Goal: Task Accomplishment & Management: Use online tool/utility

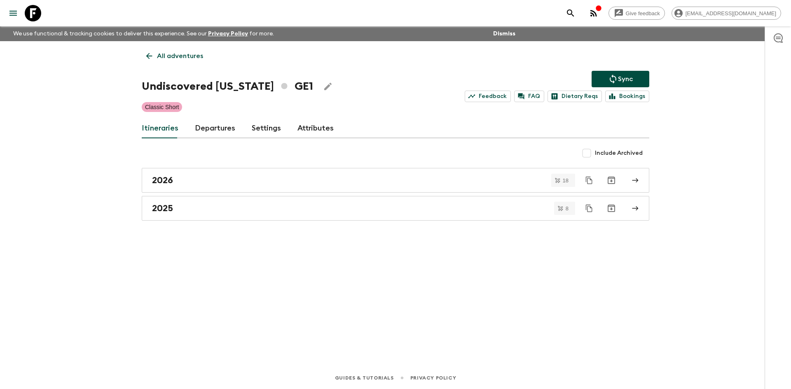
click at [186, 55] on p "All adventures" at bounding box center [180, 56] width 46 height 10
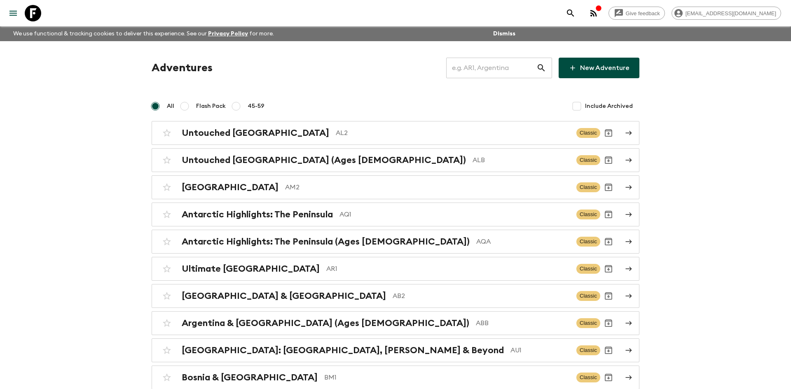
click at [462, 65] on input "text" at bounding box center [491, 67] width 90 height 23
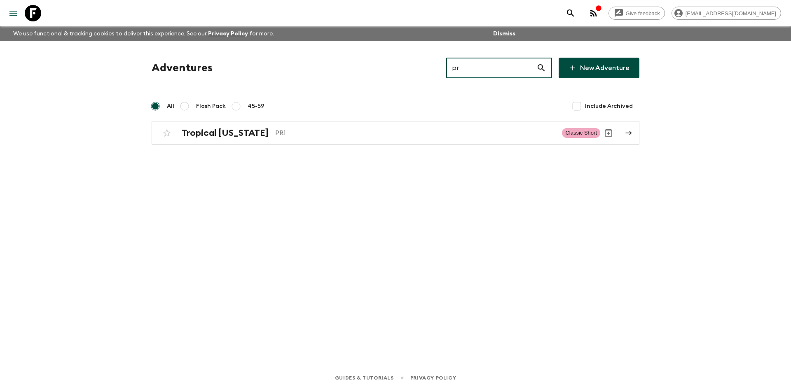
type input "pr1"
click at [281, 134] on p "PR1" at bounding box center [415, 133] width 280 height 10
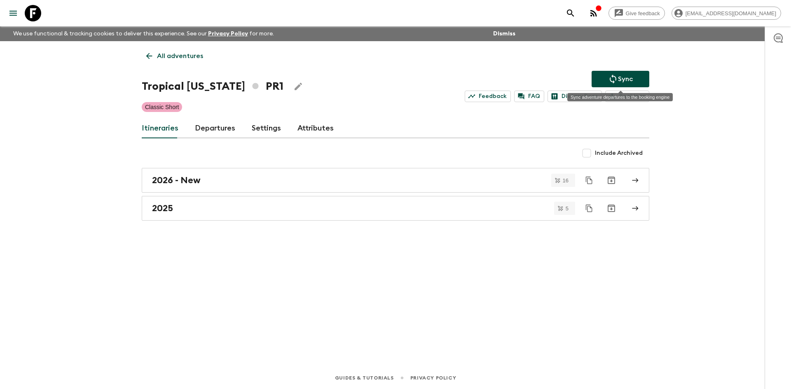
click at [614, 76] on icon "Sync adventure departures to the booking engine" at bounding box center [613, 79] width 10 height 10
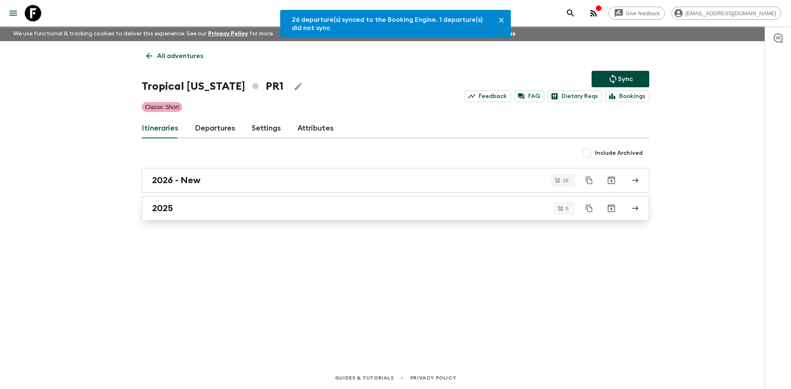
click at [185, 208] on div "2025" at bounding box center [387, 208] width 471 height 11
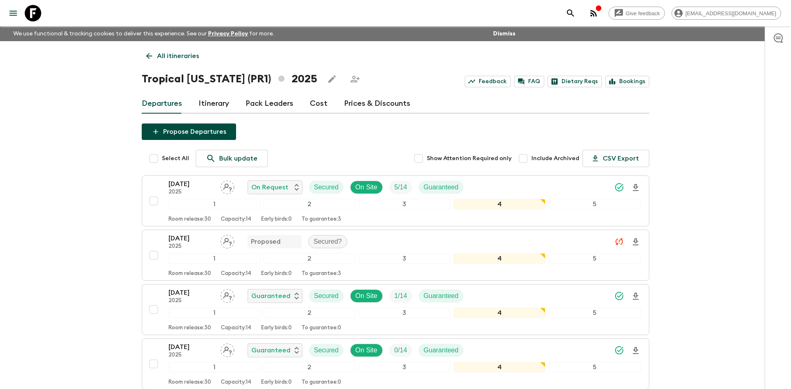
click at [180, 54] on p "All itineraries" at bounding box center [178, 56] width 42 height 10
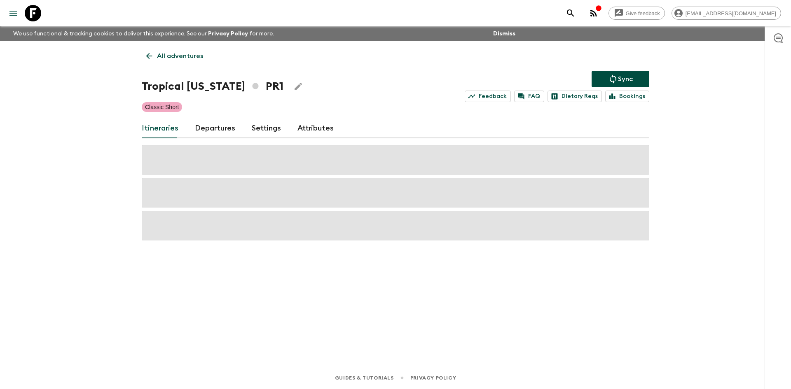
click at [180, 54] on p "All adventures" at bounding box center [180, 56] width 46 height 10
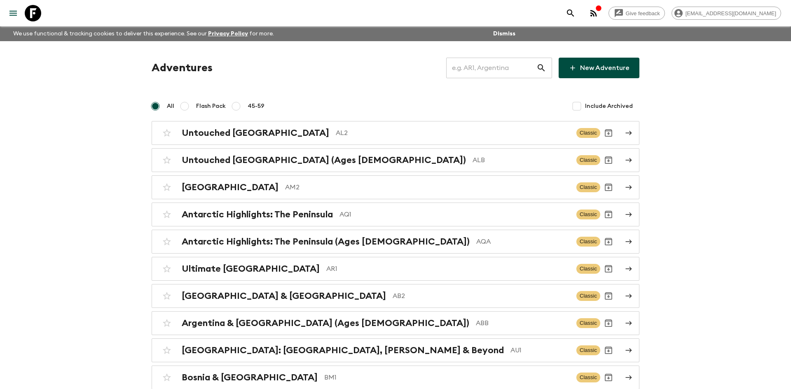
click at [467, 66] on input "text" at bounding box center [491, 67] width 90 height 23
type input "al2"
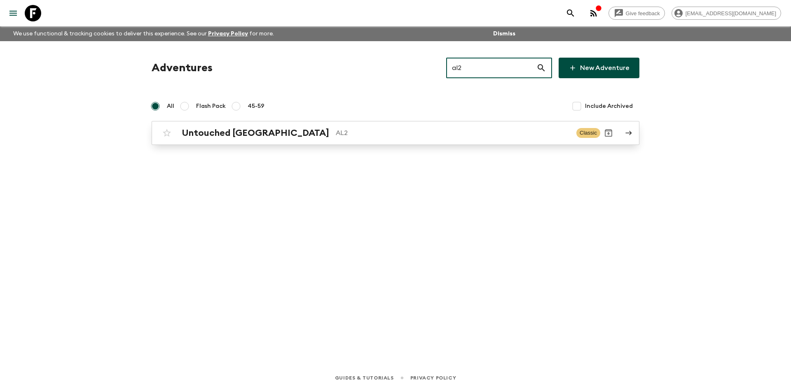
click at [234, 131] on h2 "Untouched [GEOGRAPHIC_DATA]" at bounding box center [255, 133] width 147 height 11
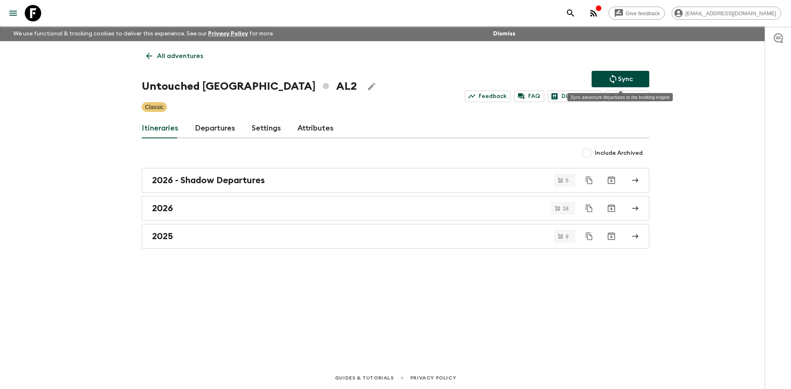
click at [612, 80] on icon "Sync adventure departures to the booking engine" at bounding box center [613, 79] width 10 height 10
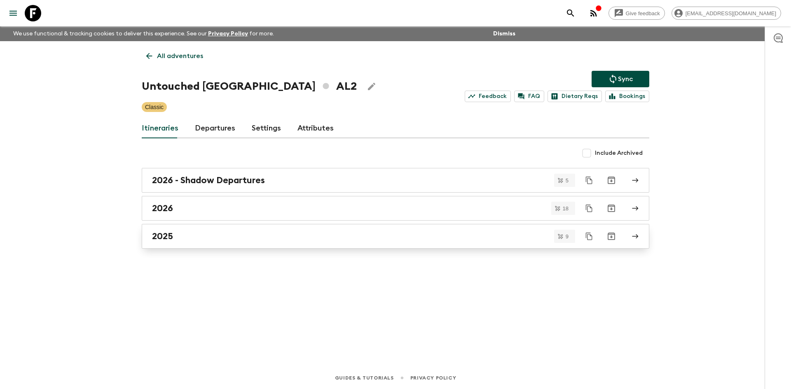
click at [378, 235] on div "2025" at bounding box center [387, 236] width 471 height 11
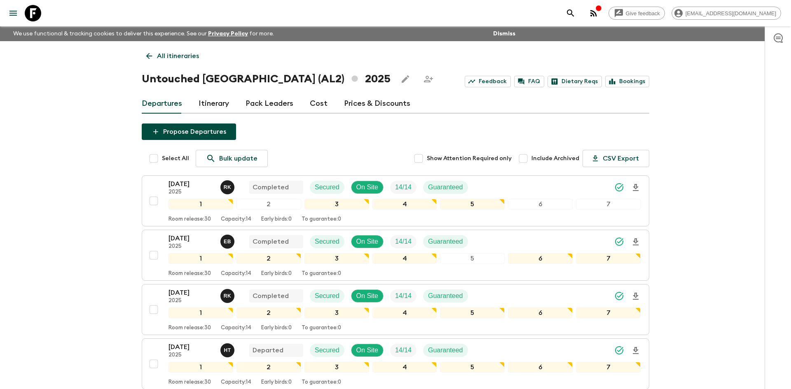
click at [165, 52] on p "All itineraries" at bounding box center [178, 56] width 42 height 10
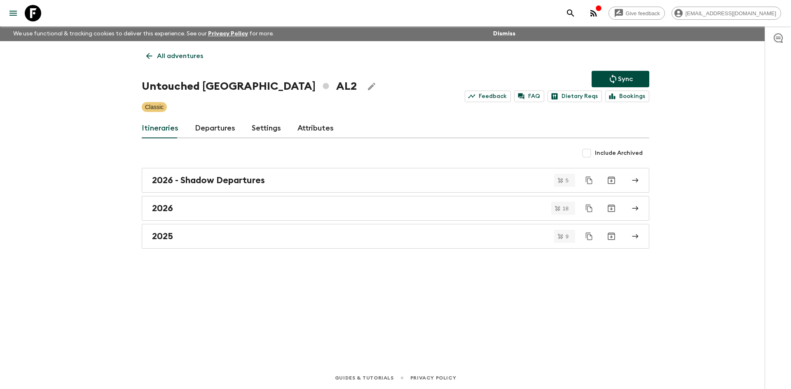
click at [165, 52] on p "All adventures" at bounding box center [180, 56] width 46 height 10
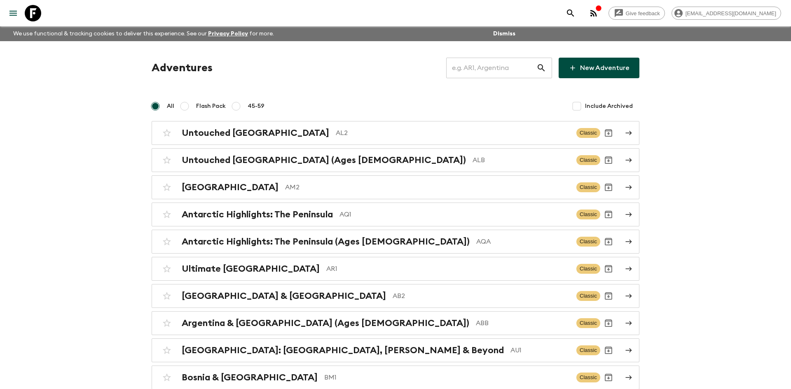
click at [476, 70] on input "text" at bounding box center [491, 67] width 90 height 23
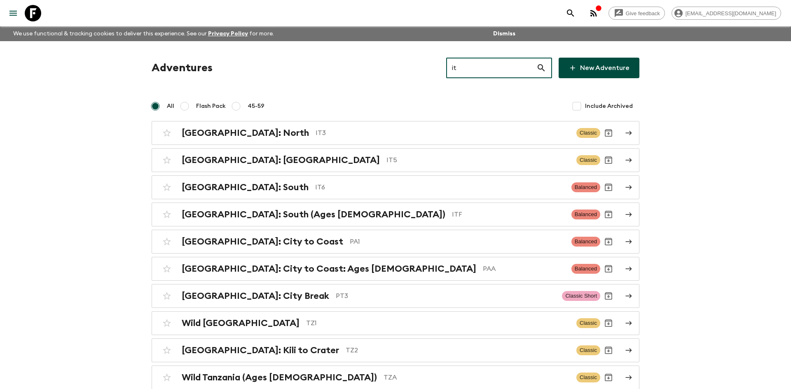
type input "it5"
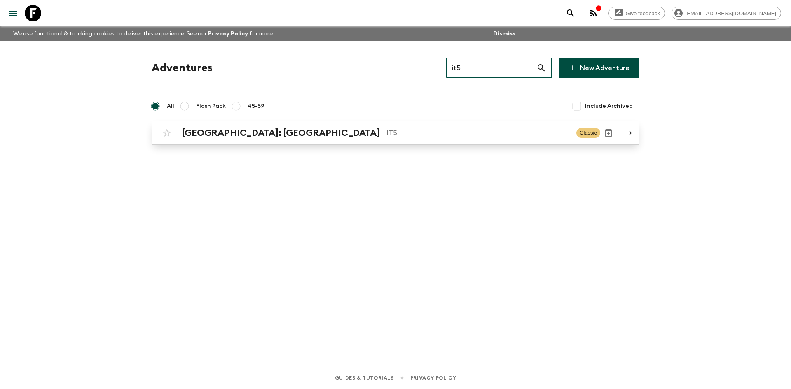
click at [294, 125] on div "[GEOGRAPHIC_DATA]: [GEOGRAPHIC_DATA] IT5 Classic" at bounding box center [379, 133] width 441 height 16
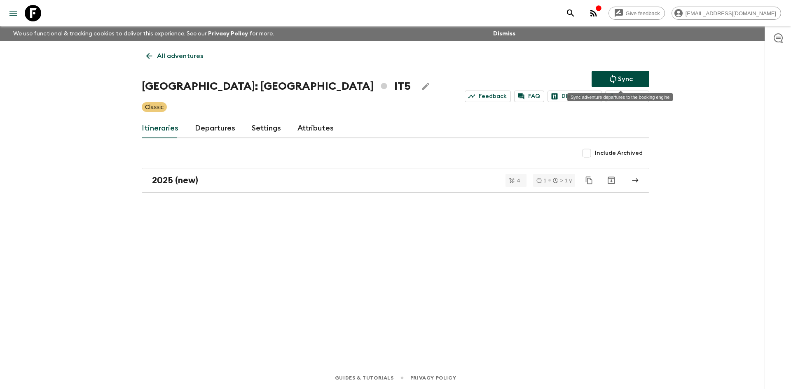
click at [619, 74] on p "Sync" at bounding box center [625, 79] width 15 height 10
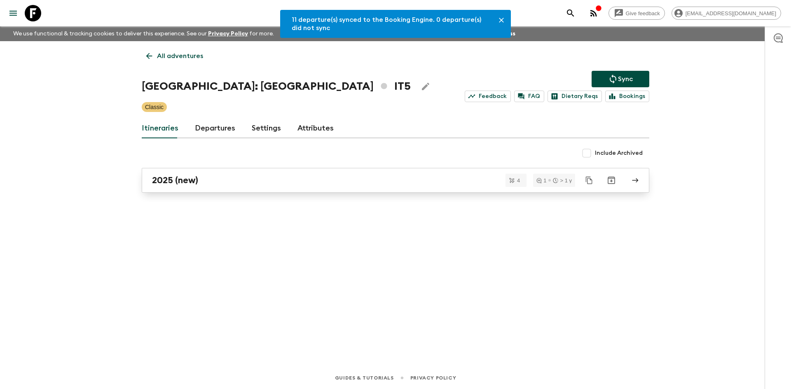
click at [186, 177] on h2 "2025 (new)" at bounding box center [175, 180] width 46 height 11
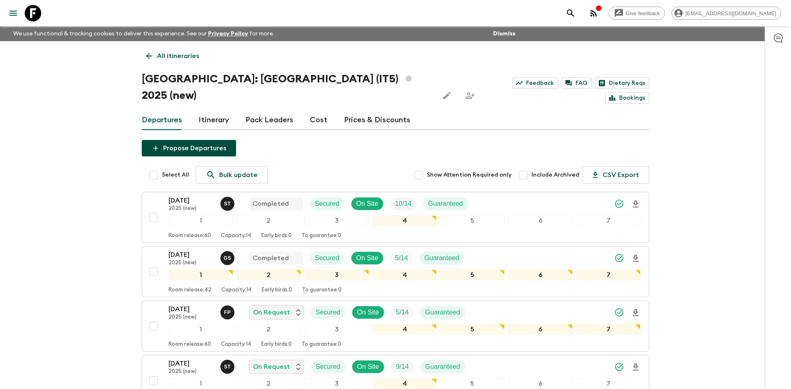
click at [173, 58] on p "All itineraries" at bounding box center [178, 56] width 42 height 10
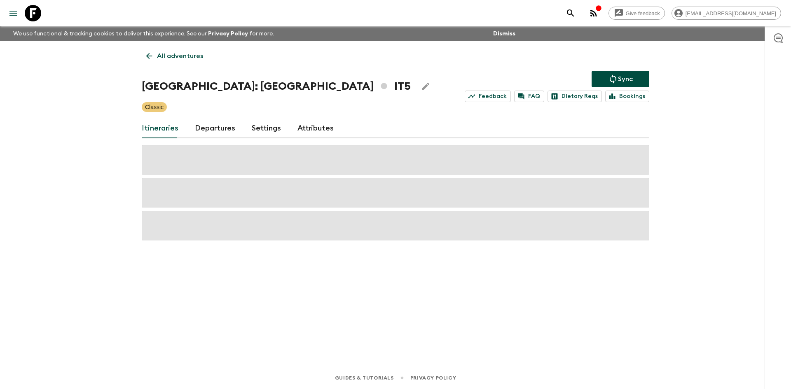
click at [173, 58] on p "All adventures" at bounding box center [180, 56] width 46 height 10
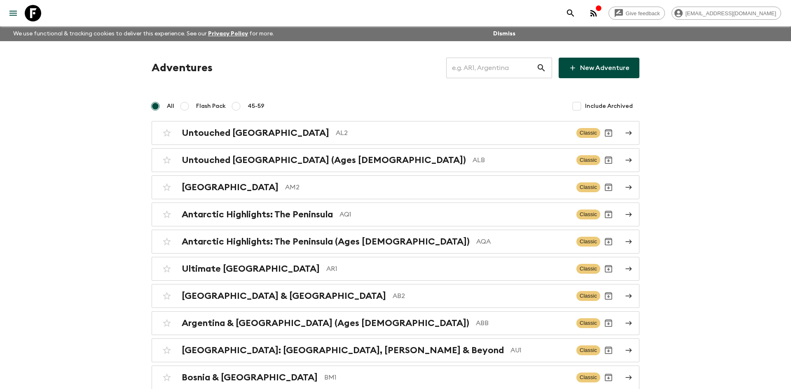
click at [479, 70] on input "text" at bounding box center [491, 67] width 90 height 23
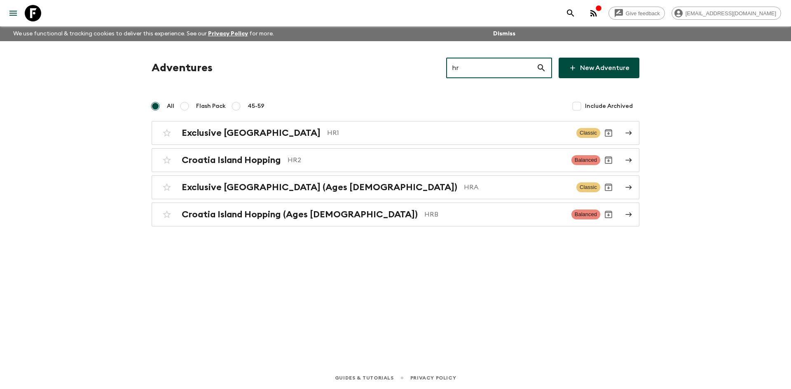
type input "hr1"
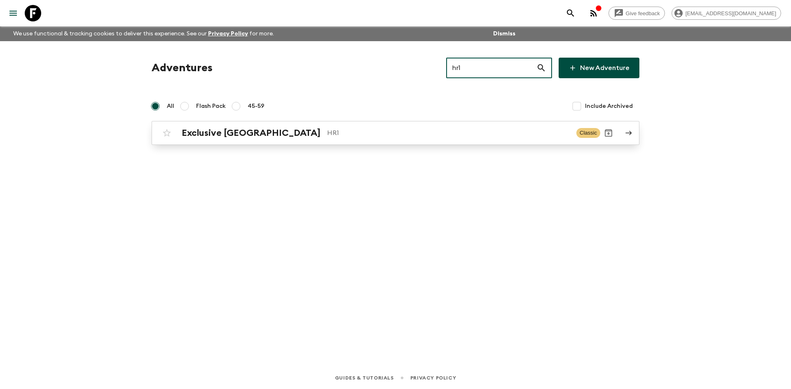
click at [327, 135] on p "HR1" at bounding box center [448, 133] width 243 height 10
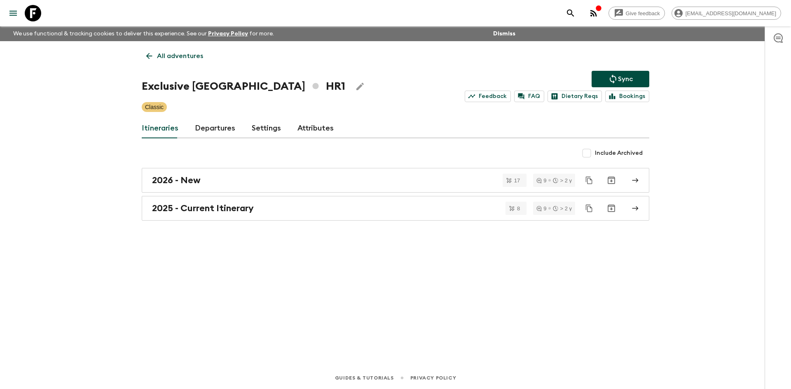
click at [615, 78] on icon "Sync adventure departures to the booking engine" at bounding box center [613, 79] width 7 height 9
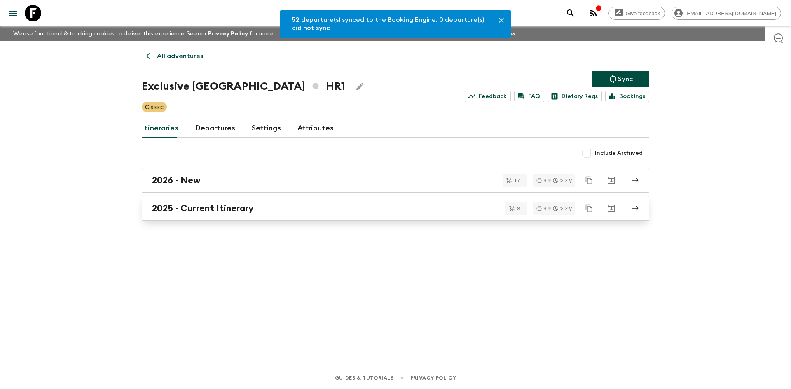
click at [244, 203] on h2 "2025 - Current Itinerary" at bounding box center [203, 208] width 102 height 11
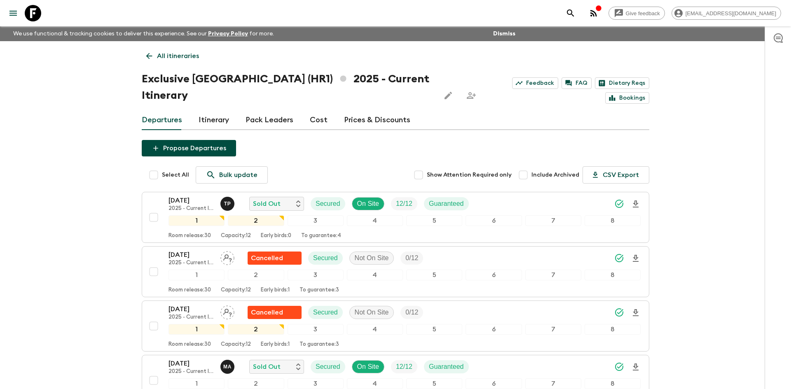
click at [180, 54] on p "All itineraries" at bounding box center [178, 56] width 42 height 10
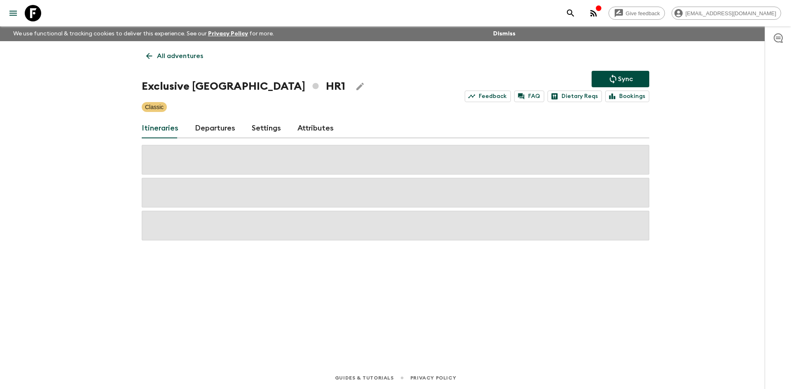
click at [180, 54] on p "All adventures" at bounding box center [180, 56] width 46 height 10
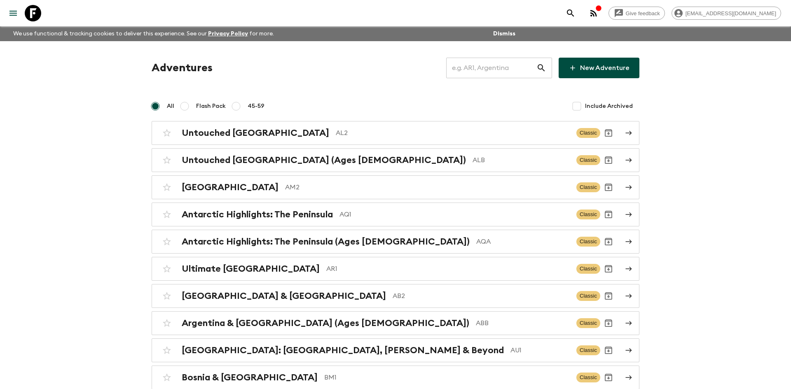
click at [463, 71] on input "text" at bounding box center [491, 67] width 90 height 23
type input "eg1"
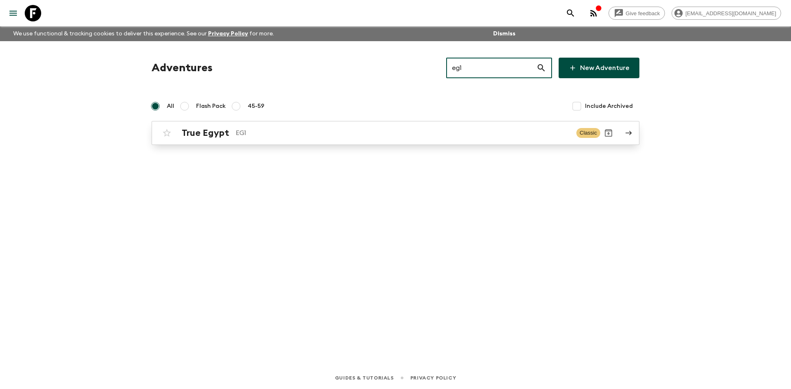
click at [284, 135] on p "EG1" at bounding box center [403, 133] width 334 height 10
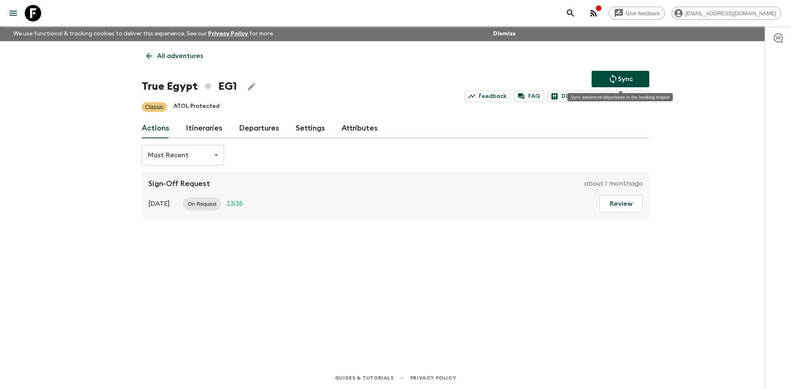
click at [598, 79] on button "Sync" at bounding box center [620, 79] width 58 height 16
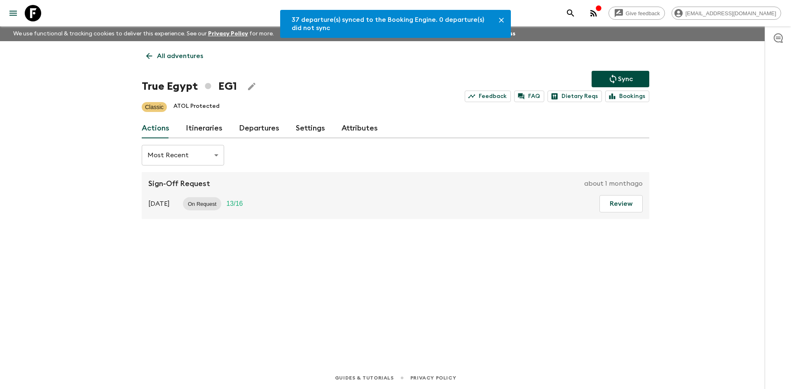
click at [273, 128] on link "Departures" at bounding box center [259, 129] width 40 height 20
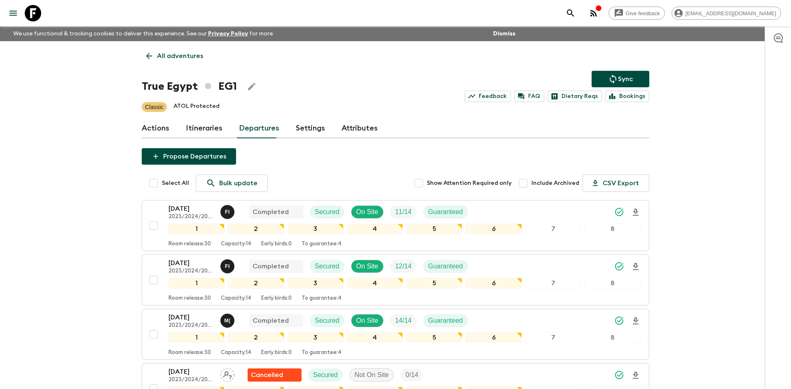
click at [186, 57] on p "All adventures" at bounding box center [180, 56] width 46 height 10
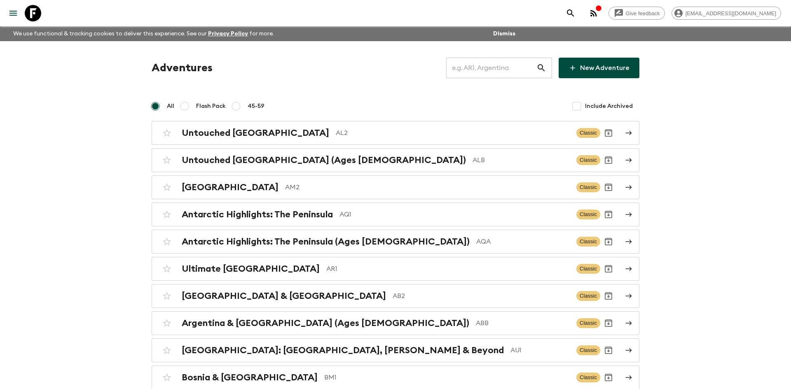
click at [485, 68] on input "text" at bounding box center [491, 67] width 90 height 23
type input "in2"
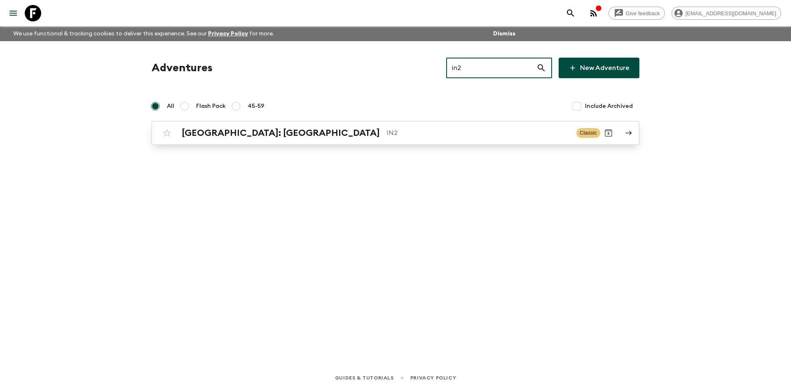
click at [259, 127] on div "[GEOGRAPHIC_DATA]: [GEOGRAPHIC_DATA] IN2 Classic" at bounding box center [379, 133] width 441 height 16
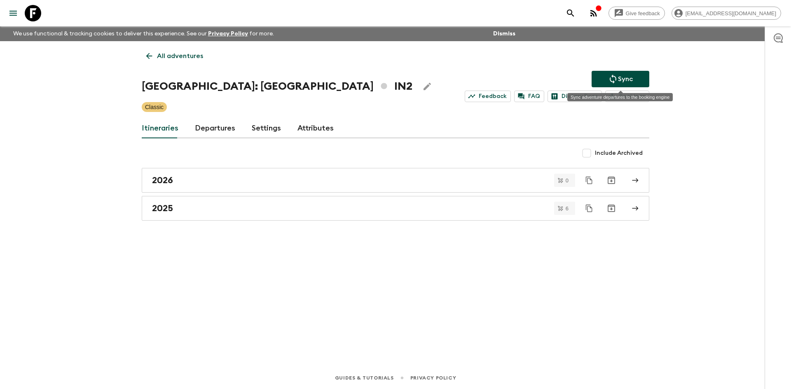
click at [624, 79] on p "Sync" at bounding box center [625, 79] width 15 height 10
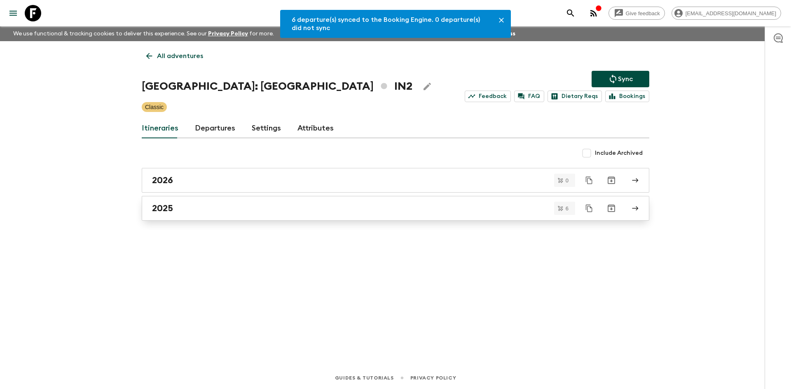
click at [188, 203] on div "2025" at bounding box center [387, 208] width 471 height 11
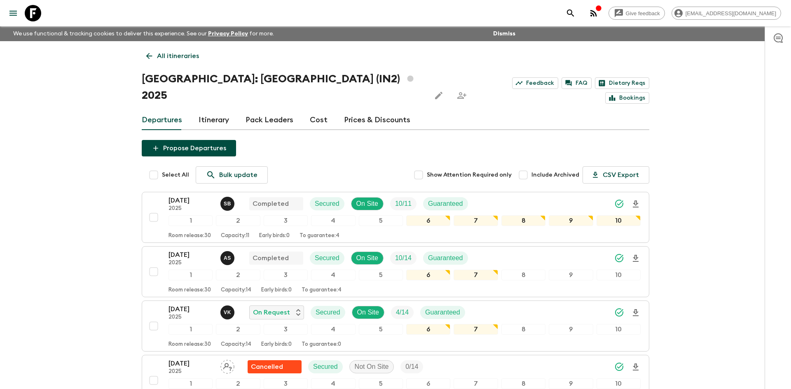
click at [172, 56] on p "All itineraries" at bounding box center [178, 56] width 42 height 10
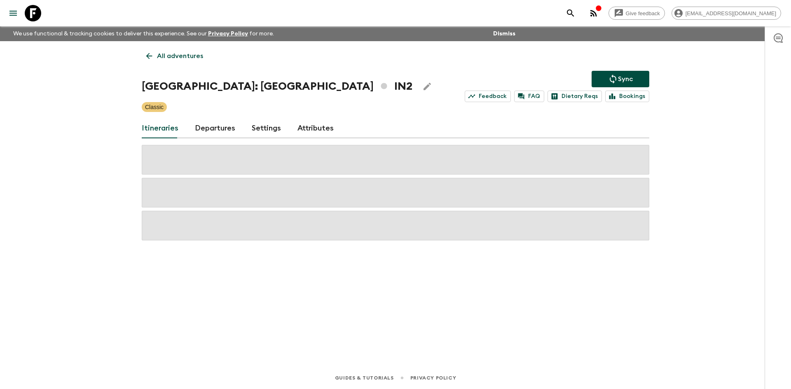
click at [172, 56] on p "All adventures" at bounding box center [180, 56] width 46 height 10
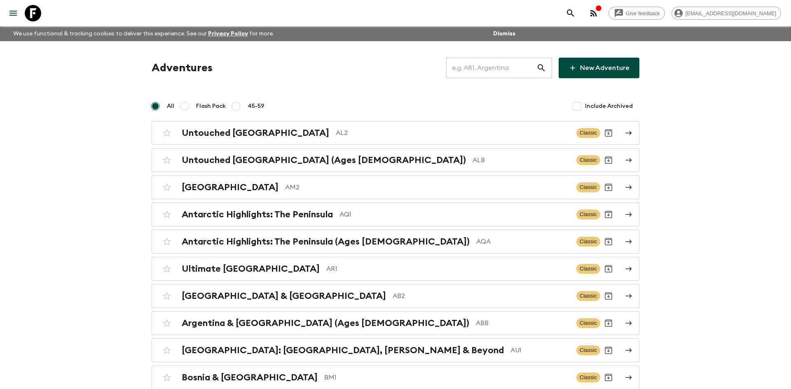
click at [462, 74] on input "text" at bounding box center [491, 67] width 90 height 23
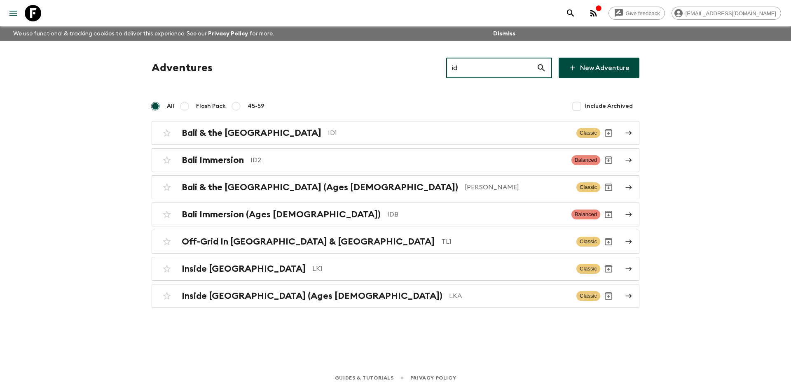
type input "id1"
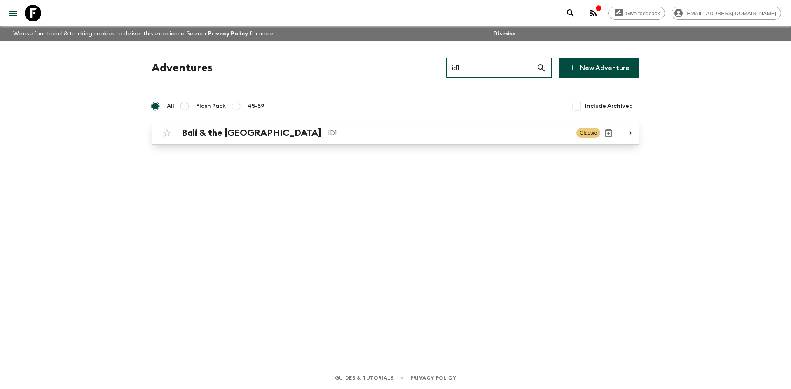
click at [295, 140] on div "Bali & the [GEOGRAPHIC_DATA] ID1 Classic" at bounding box center [379, 133] width 441 height 16
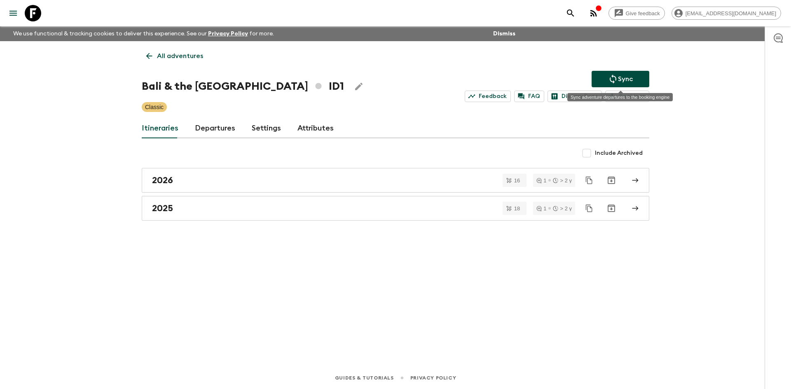
click at [615, 81] on icon "Sync adventure departures to the booking engine" at bounding box center [613, 79] width 10 height 10
click at [197, 213] on div "2025" at bounding box center [387, 208] width 471 height 11
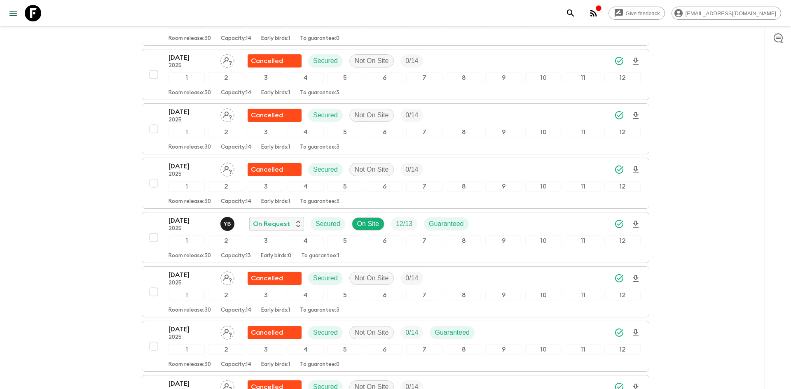
scroll to position [181, 0]
